Goal: Task Accomplishment & Management: Manage account settings

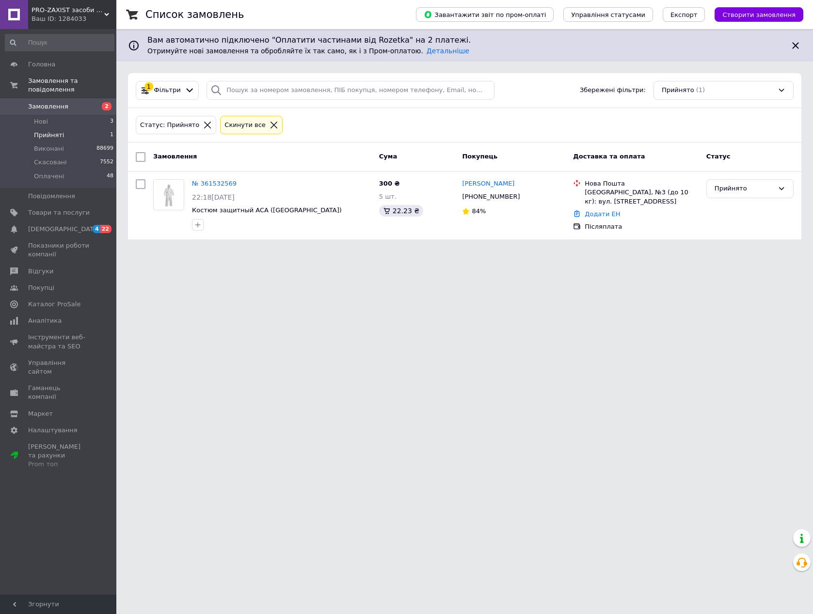
click at [84, 115] on li "Нові 3" at bounding box center [59, 122] width 119 height 14
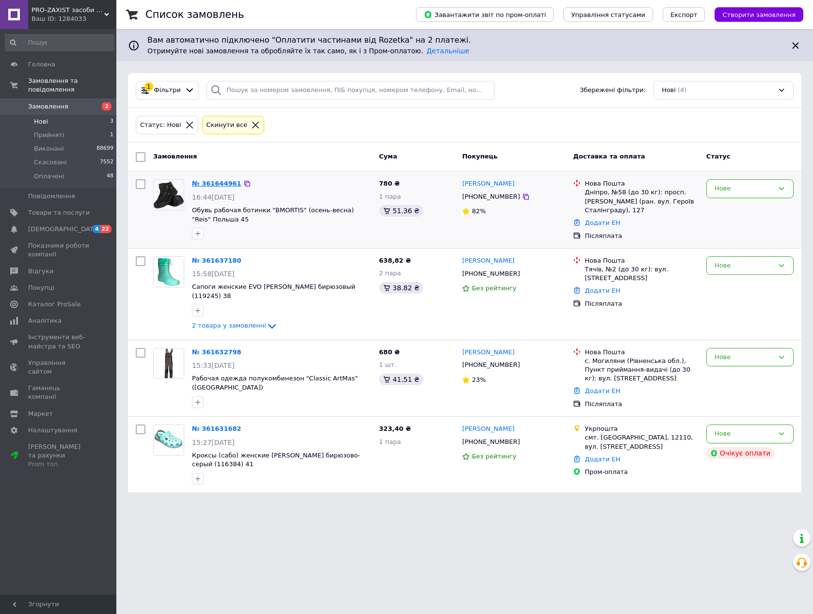
click at [223, 187] on link "№ 361644961" at bounding box center [216, 183] width 49 height 7
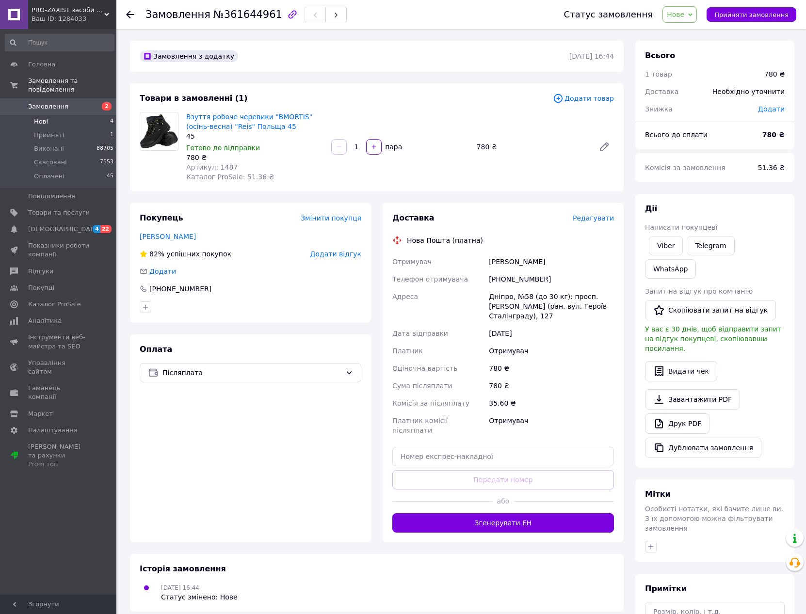
click at [60, 115] on li "Нові 4" at bounding box center [59, 122] width 119 height 14
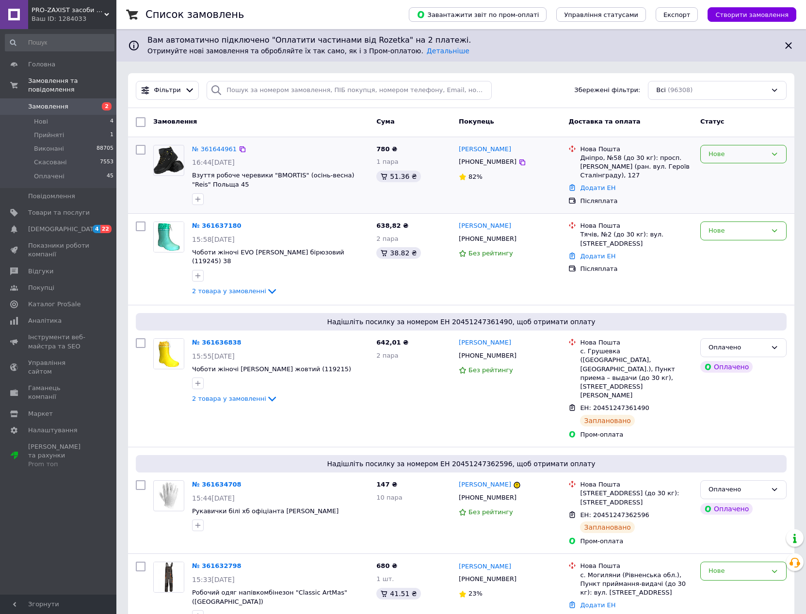
click at [747, 156] on div "Нове" at bounding box center [737, 154] width 58 height 10
click at [731, 209] on li "Скасовано" at bounding box center [743, 210] width 85 height 18
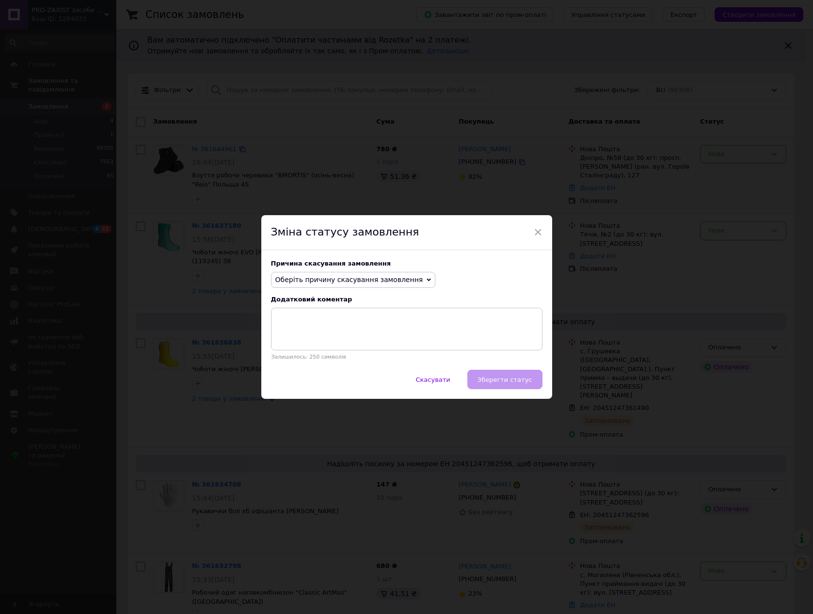
click at [341, 276] on span "Оберіть причину скасування замовлення" at bounding box center [349, 280] width 148 height 8
click at [314, 354] on li "Замовлення-дублікат" at bounding box center [354, 354] width 164 height 14
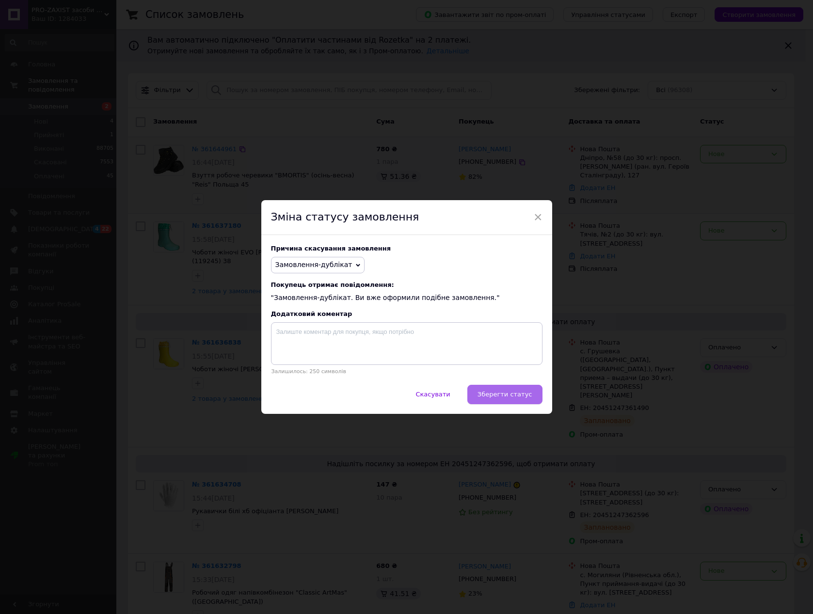
click at [517, 393] on span "Зберегти статус" at bounding box center [505, 394] width 55 height 7
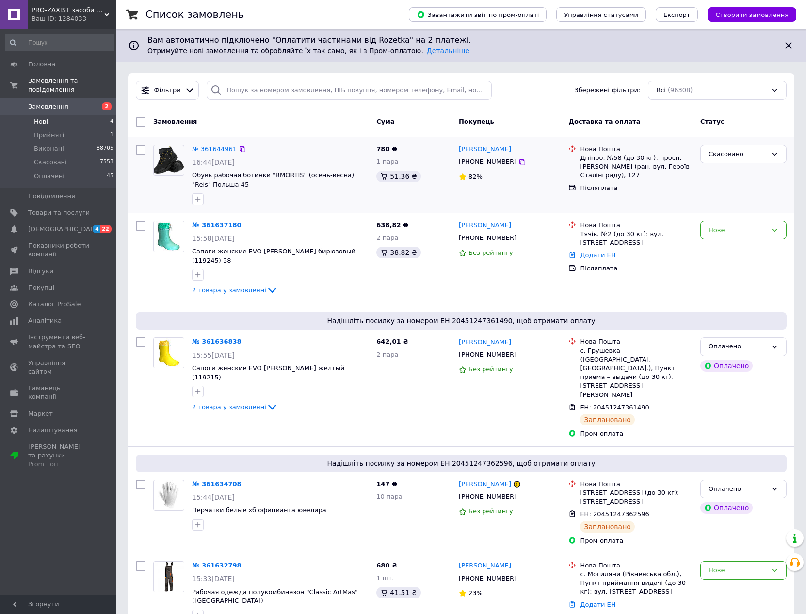
click at [83, 115] on li "Нові 4" at bounding box center [59, 122] width 119 height 14
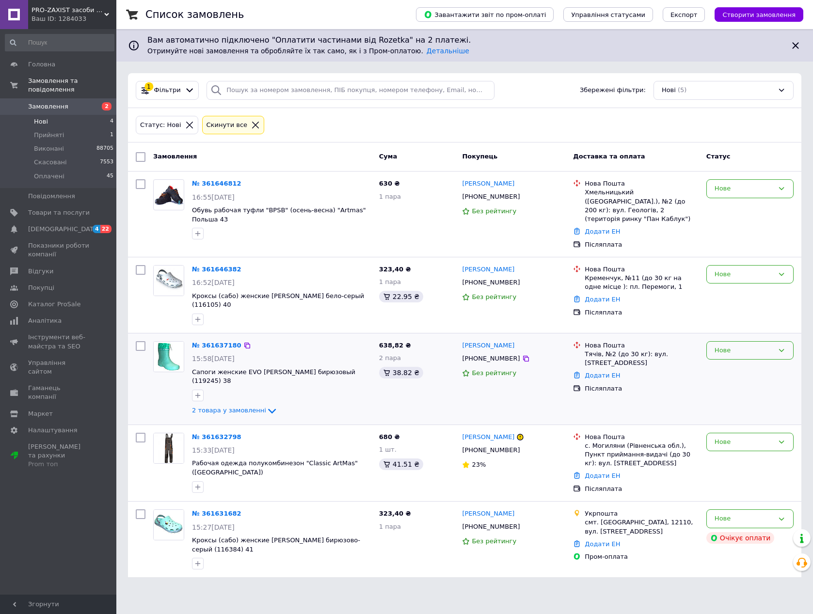
click at [740, 341] on div "Нове" at bounding box center [750, 350] width 87 height 19
click at [732, 398] on li "Скасовано" at bounding box center [750, 407] width 86 height 18
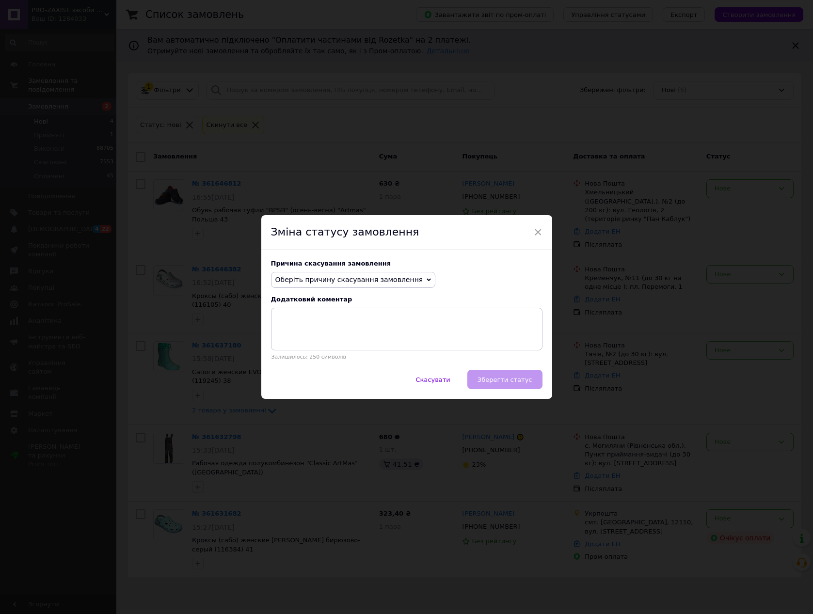
click at [386, 269] on div "Причина скасування замовлення Оберіть причину скасування замовлення Немає в ная…" at bounding box center [406, 310] width 291 height 120
click at [385, 285] on span "Оберіть причину скасування замовлення" at bounding box center [353, 280] width 165 height 16
click at [304, 338] on li "На прохання покупця" at bounding box center [354, 340] width 164 height 14
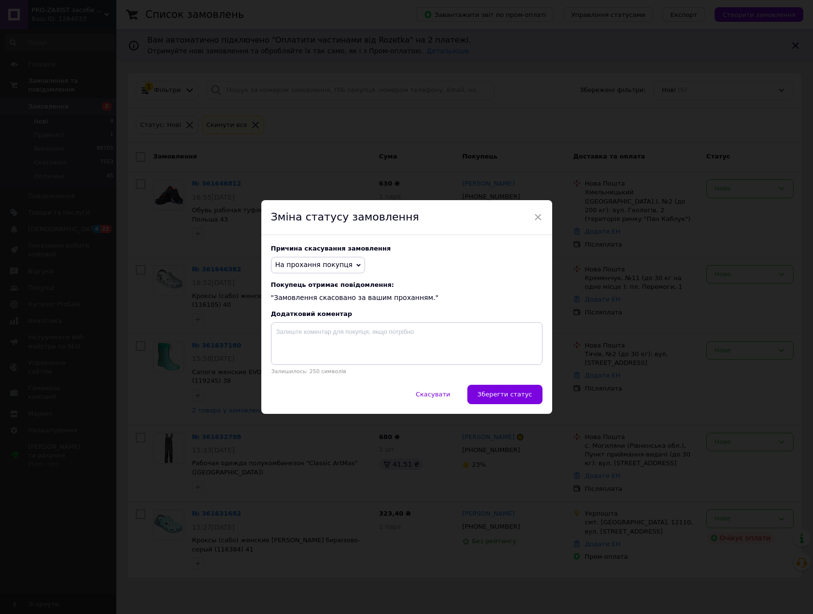
click at [511, 396] on span "Зберегти статус" at bounding box center [505, 394] width 55 height 7
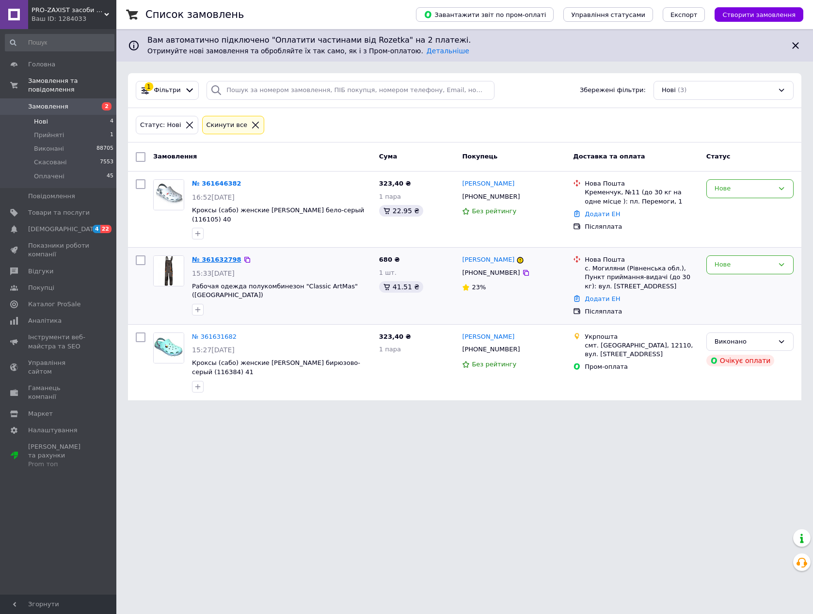
click at [220, 256] on link "№ 361632798" at bounding box center [216, 259] width 49 height 7
